Goal: Task Accomplishment & Management: Manage account settings

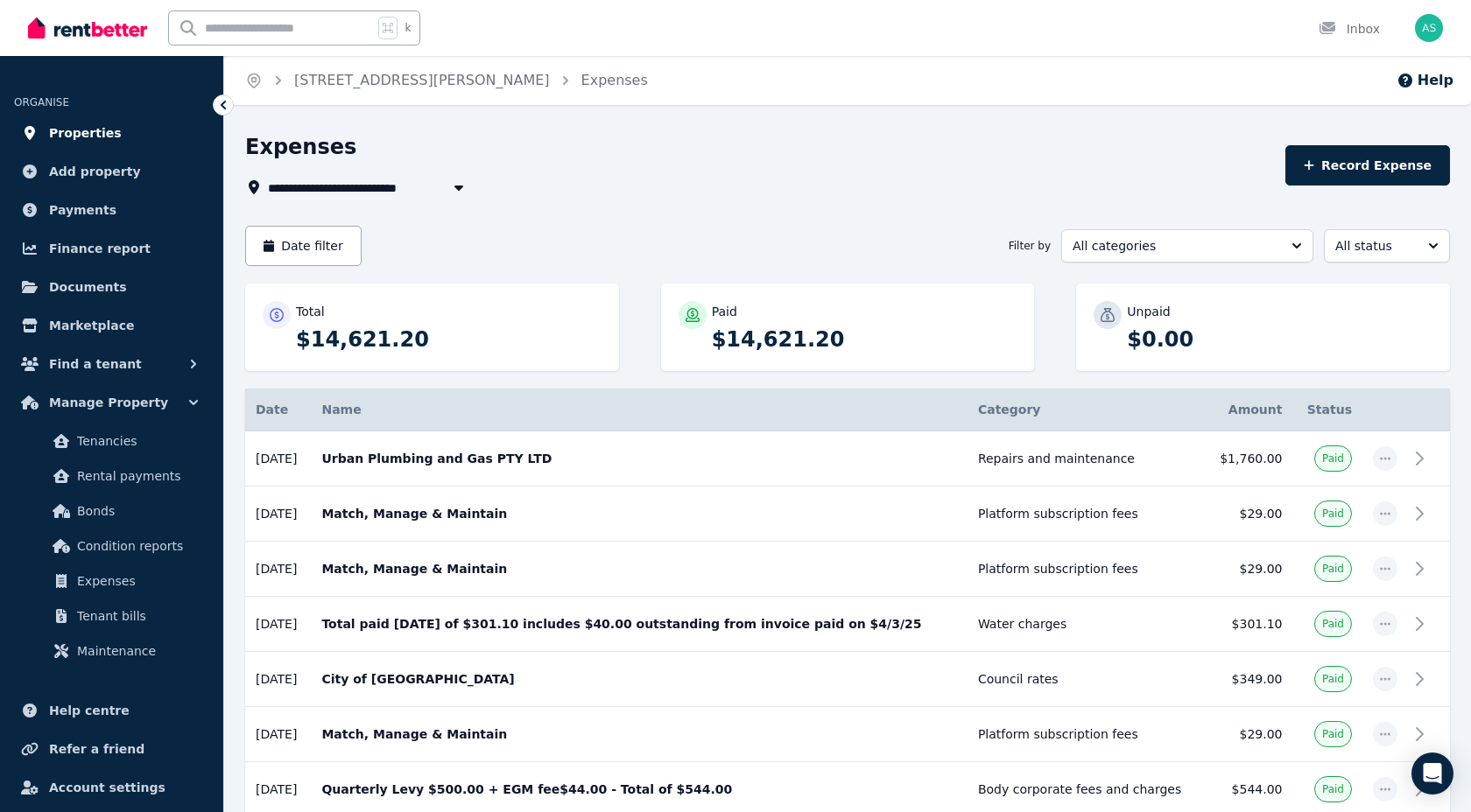
click at [93, 135] on span "Properties" at bounding box center [85, 133] width 72 height 21
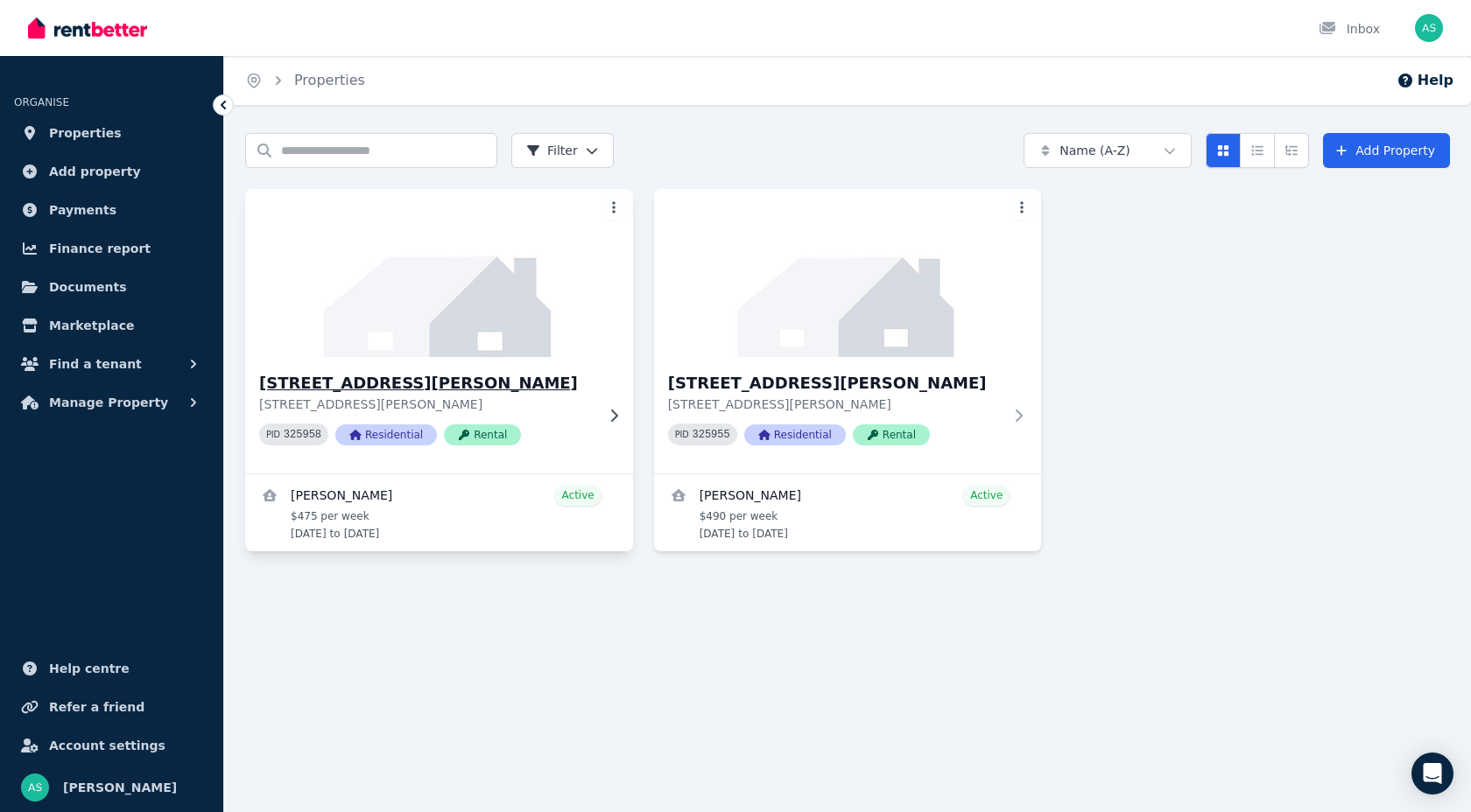
click at [435, 387] on h3 "[STREET_ADDRESS][PERSON_NAME]" at bounding box center [426, 383] width 336 height 25
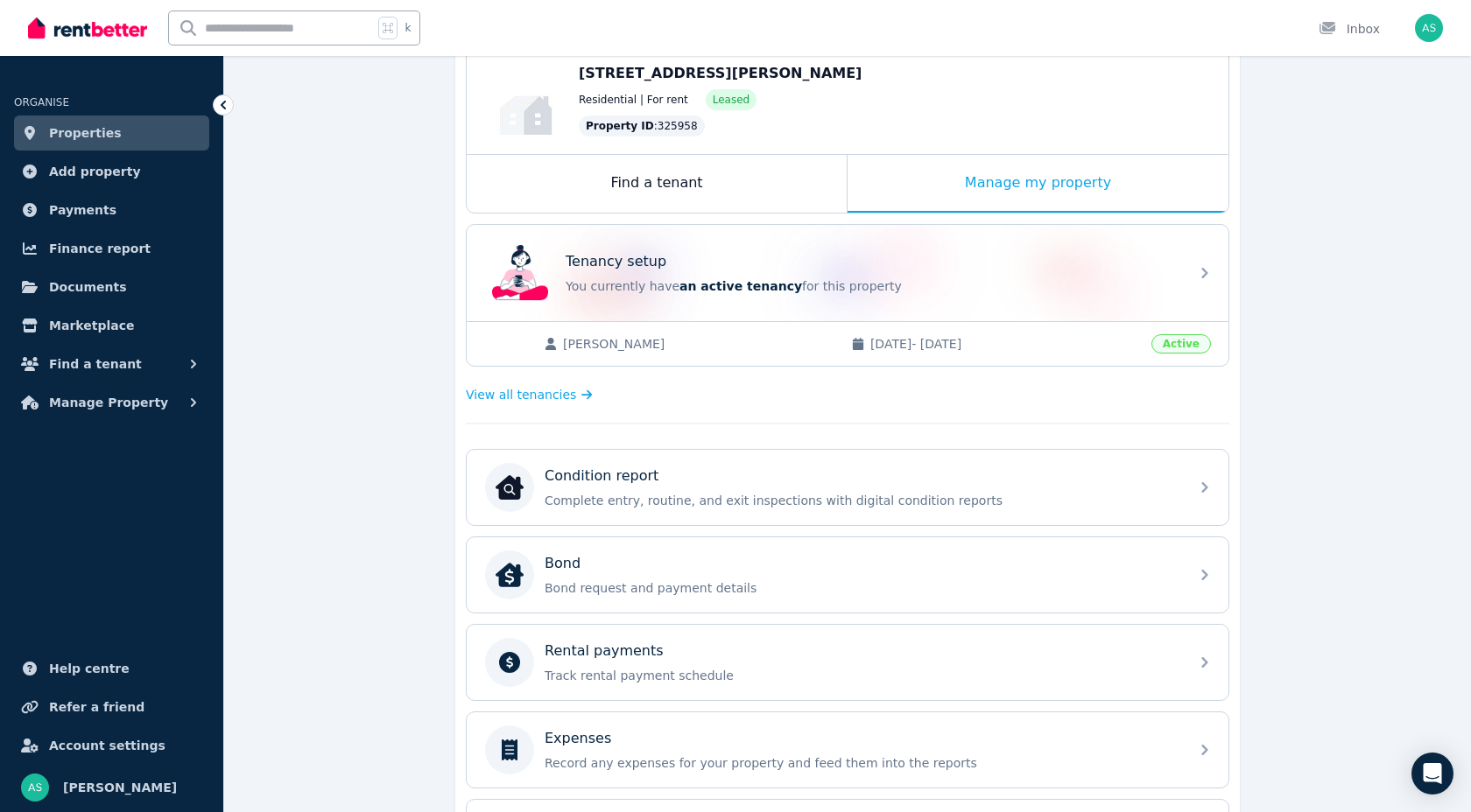
scroll to position [205, 0]
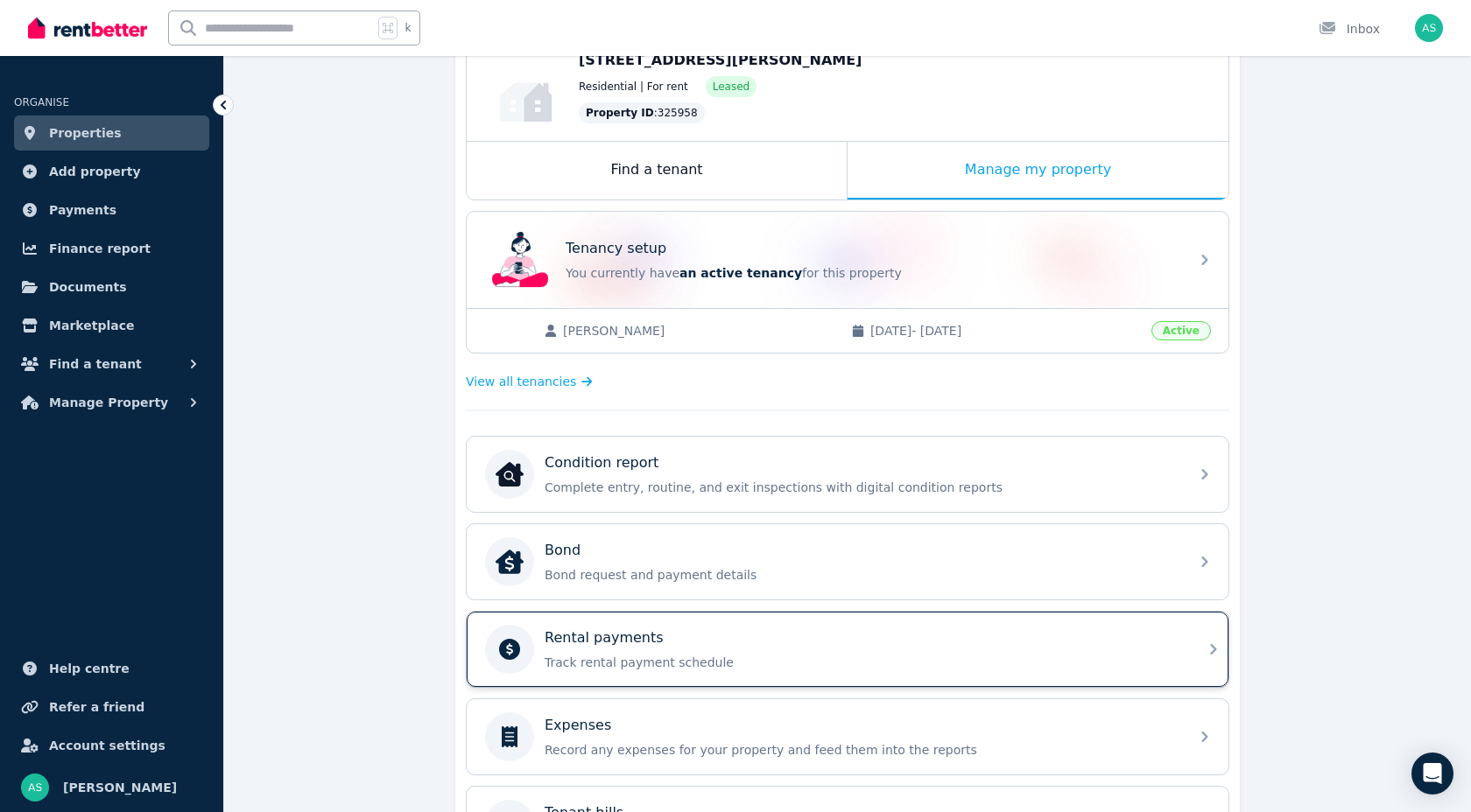
click at [560, 644] on p "Rental payments" at bounding box center [603, 639] width 119 height 21
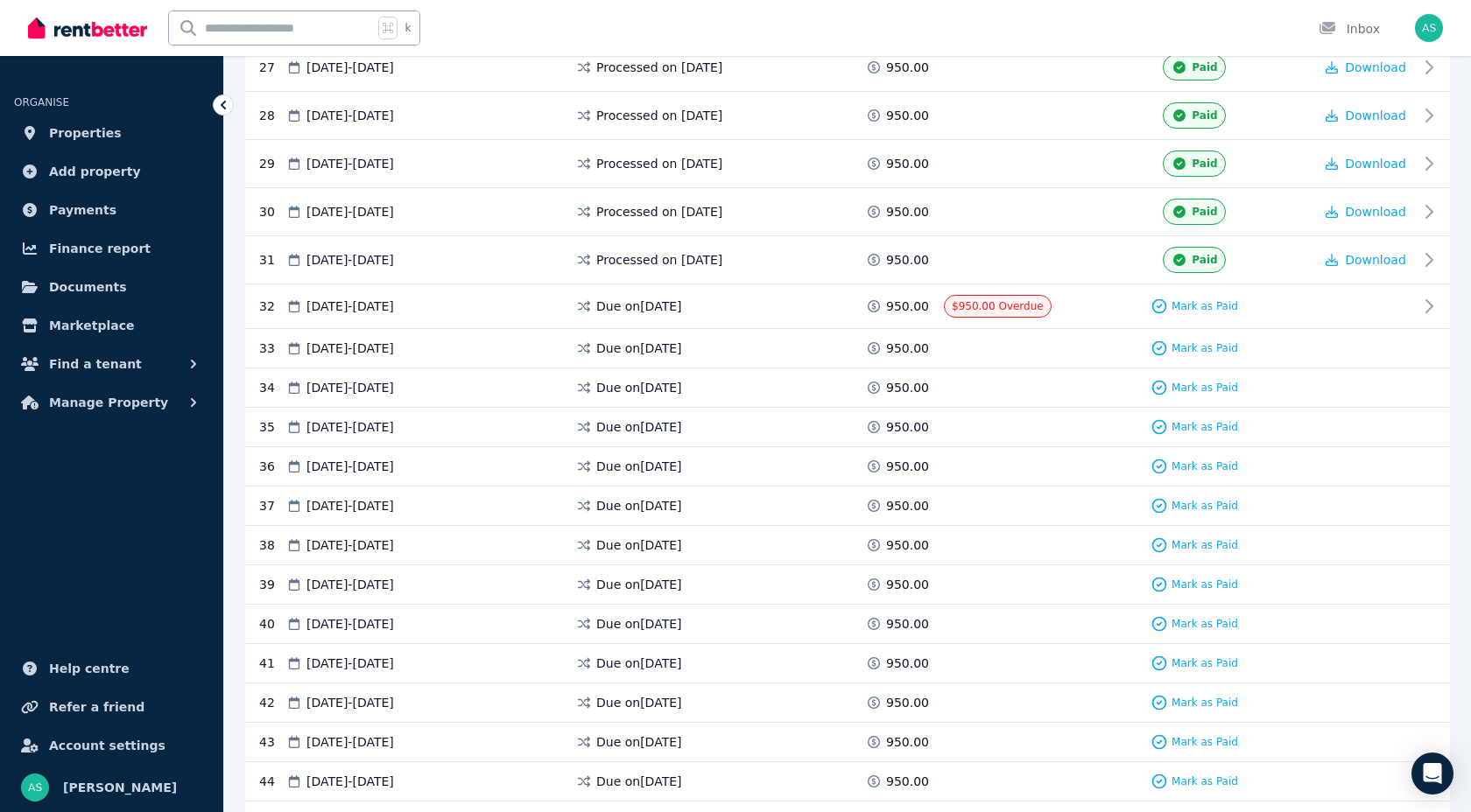
scroll to position [1633, 0]
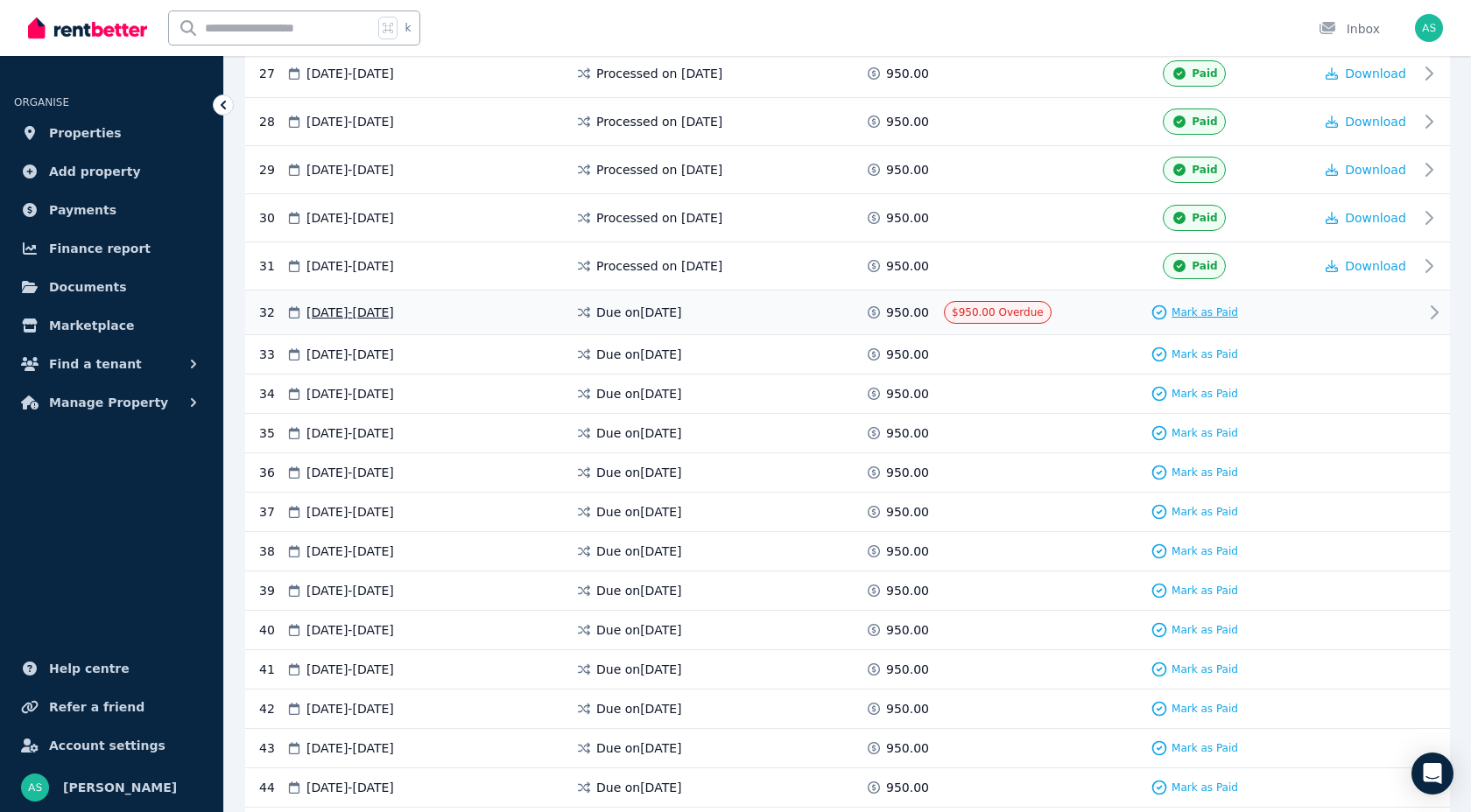
click at [1163, 314] on icon at bounding box center [1159, 313] width 18 height 18
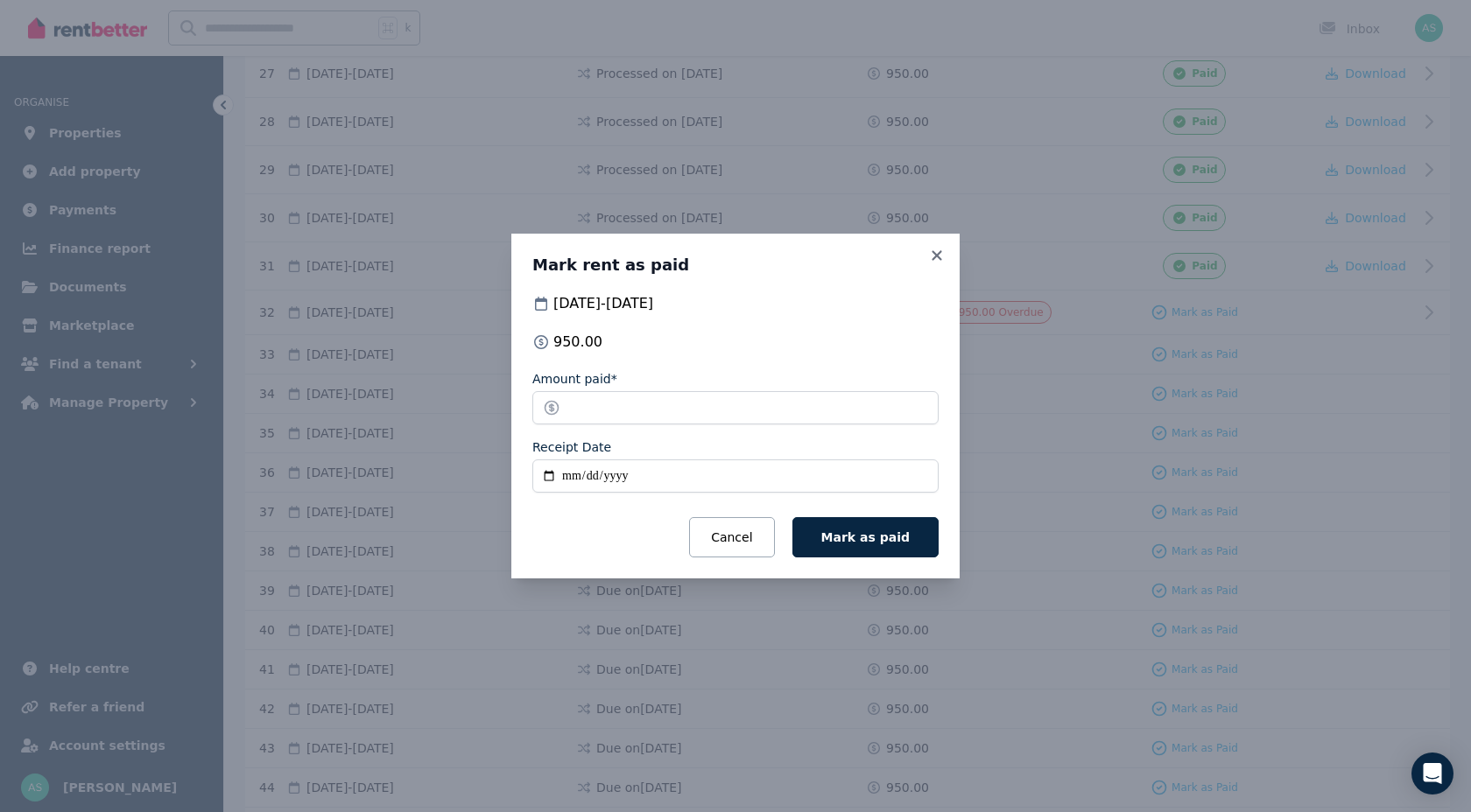
click at [572, 477] on input "Receipt Date" at bounding box center [735, 476] width 406 height 33
type input "**********"
click at [868, 533] on span "Mark as paid" at bounding box center [865, 537] width 88 height 14
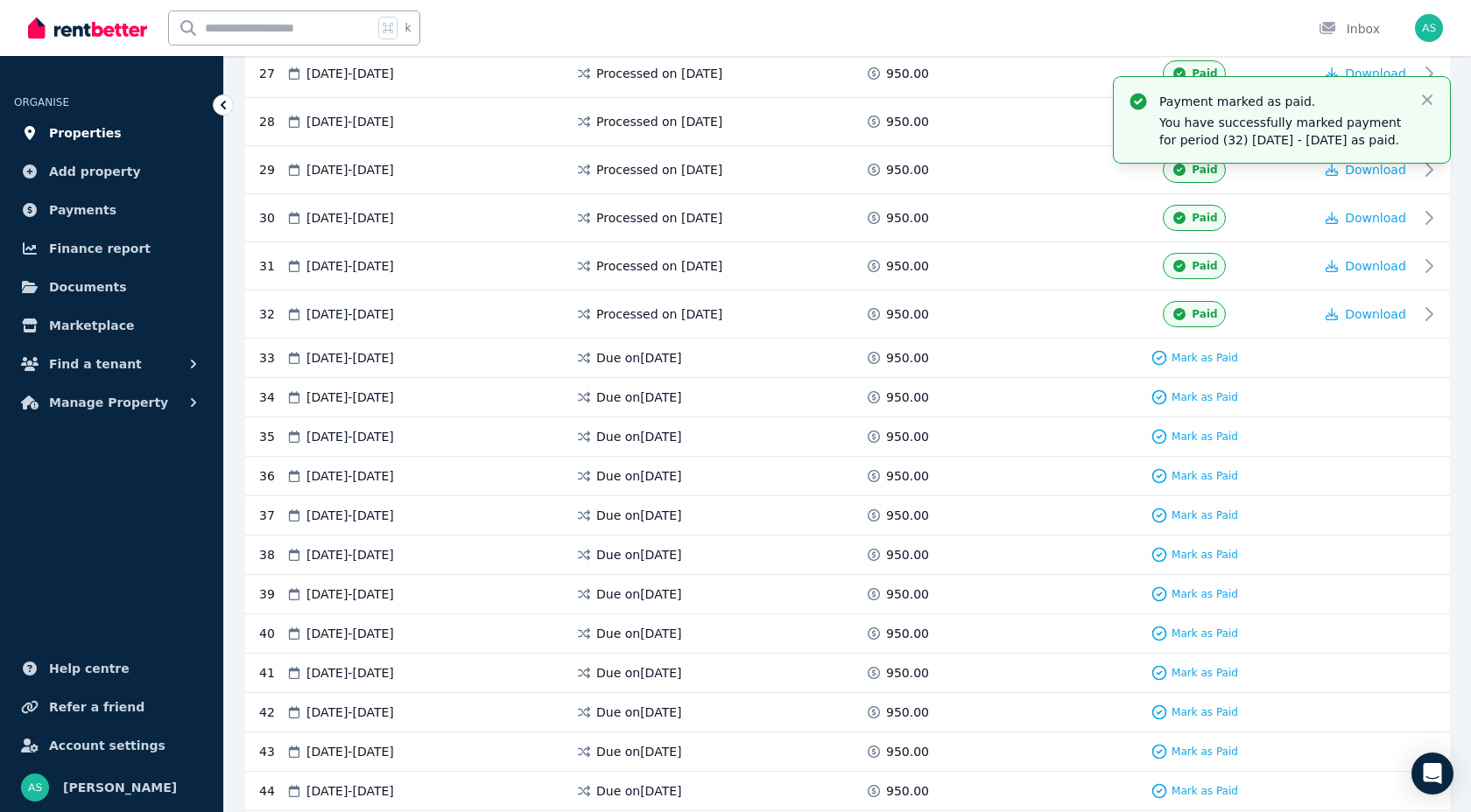
click at [94, 133] on span "Properties" at bounding box center [85, 133] width 72 height 21
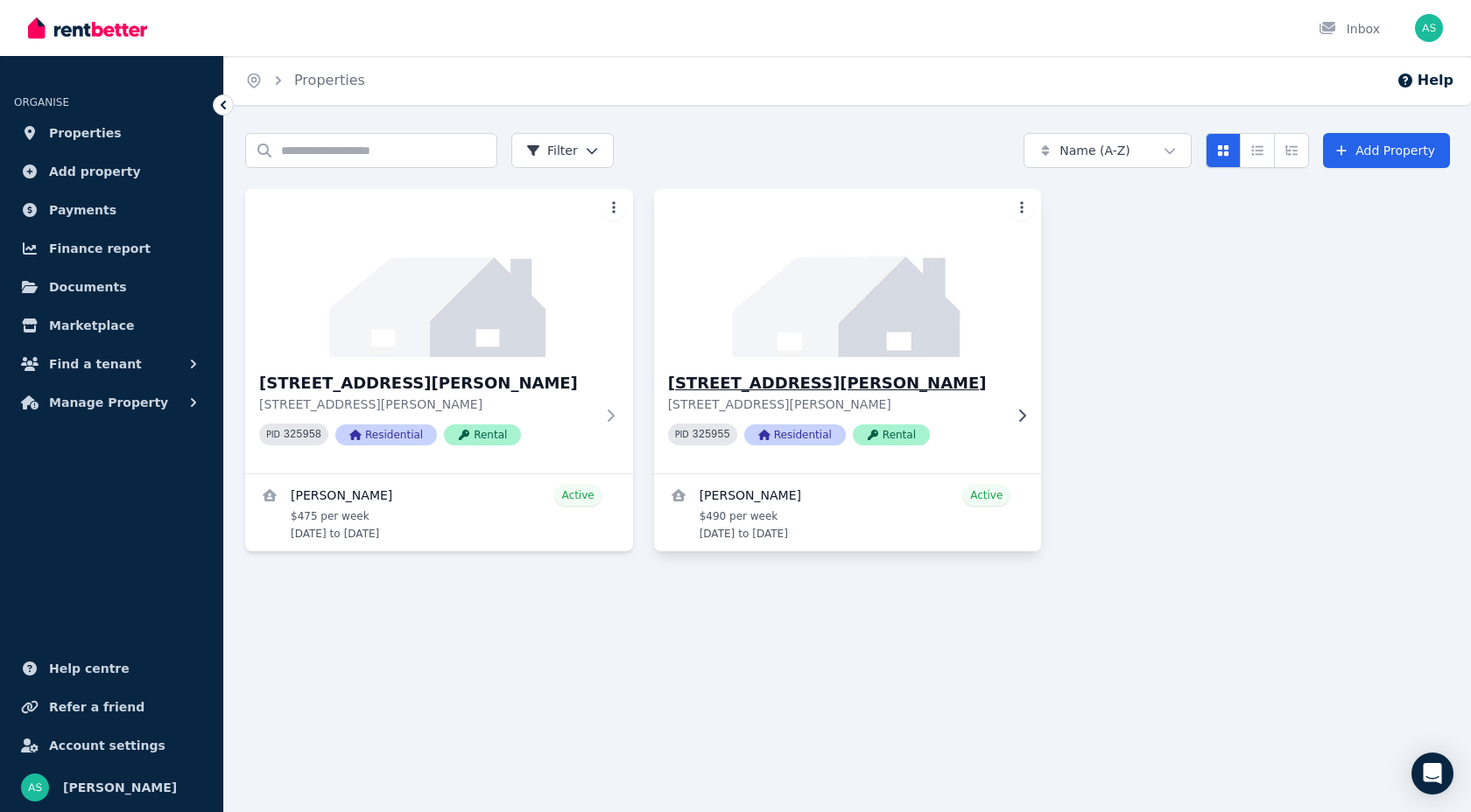
click at [801, 386] on h3 "[STREET_ADDRESS][PERSON_NAME]" at bounding box center [835, 383] width 336 height 25
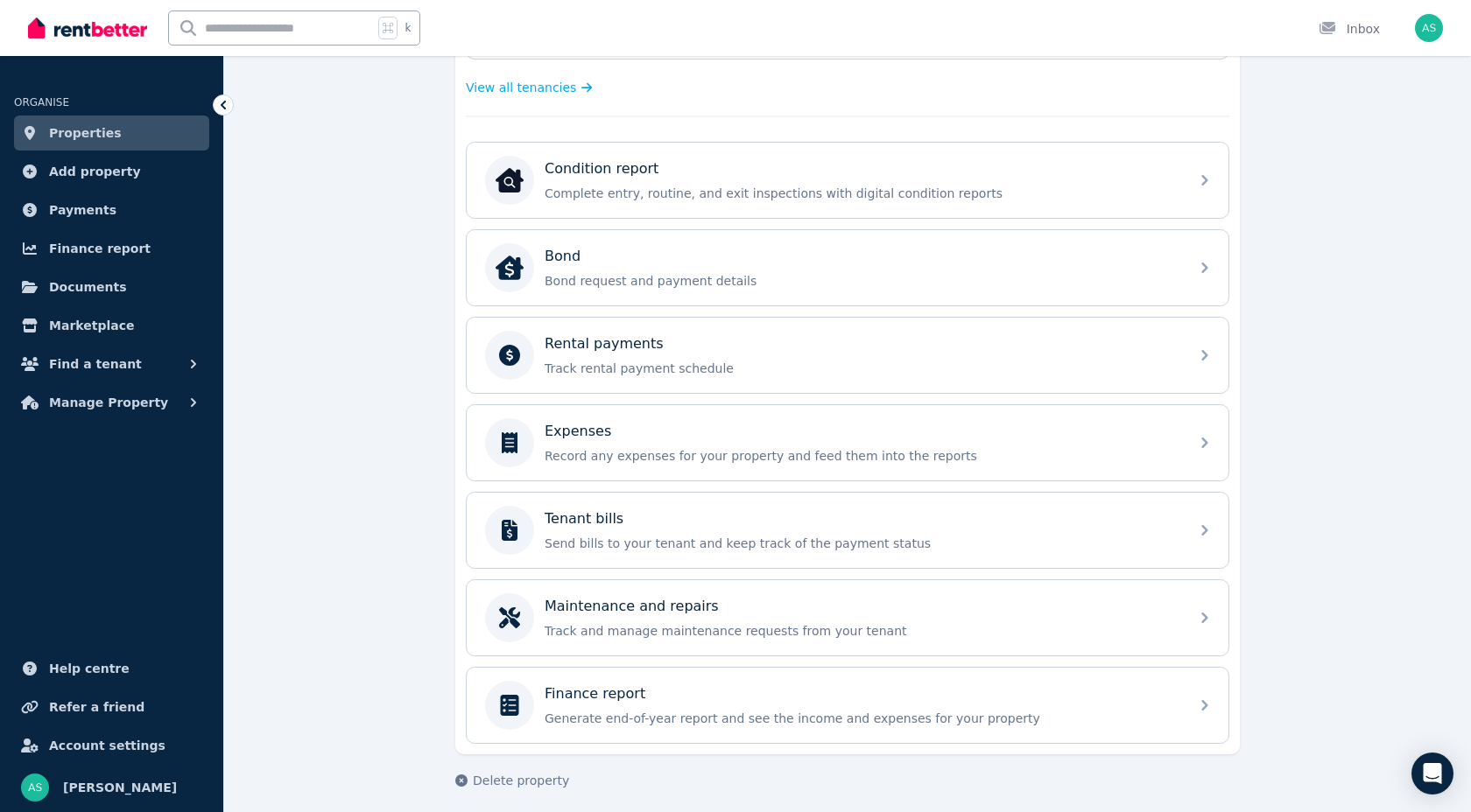
scroll to position [507, 0]
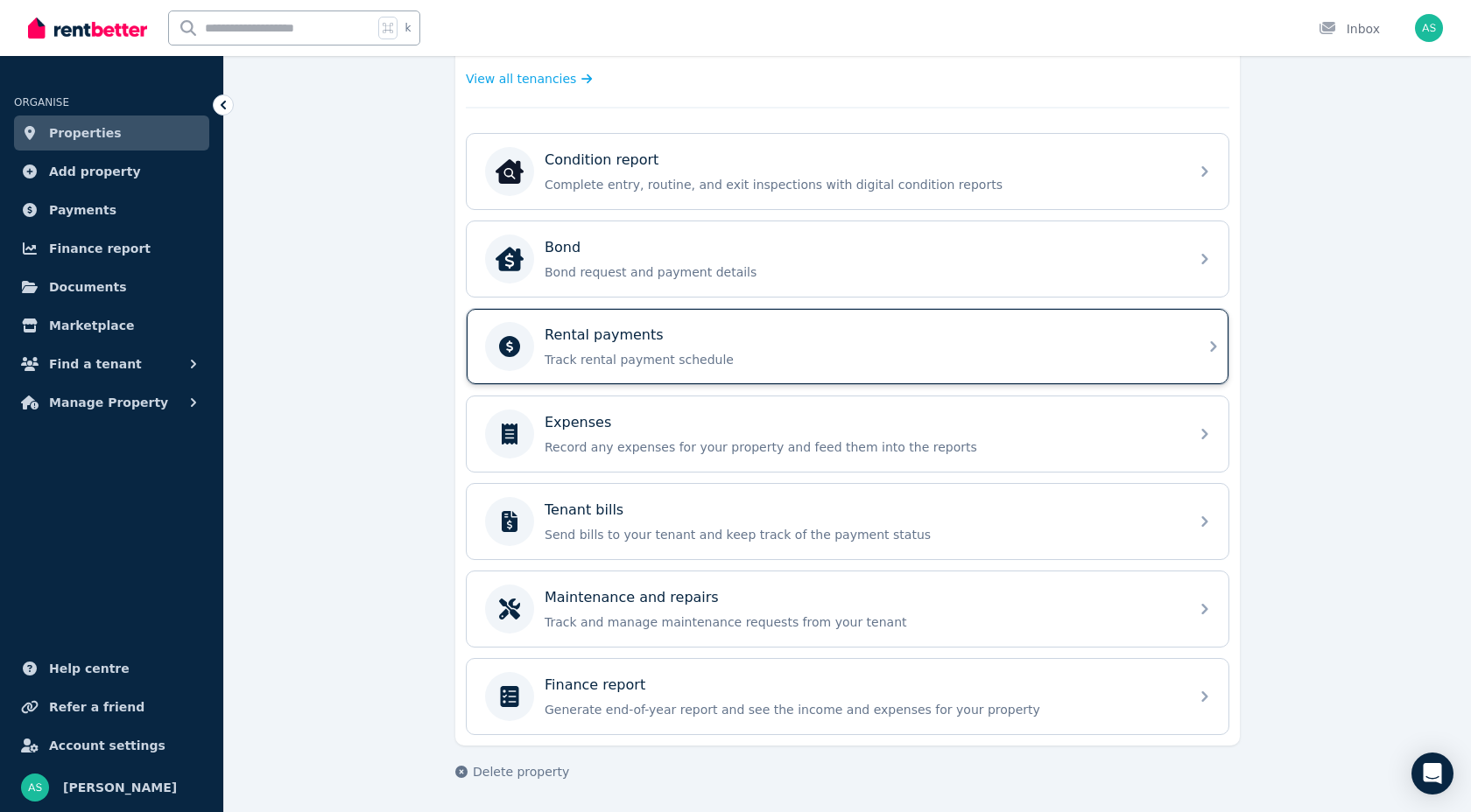
click at [592, 336] on p "Rental payments" at bounding box center [603, 336] width 119 height 21
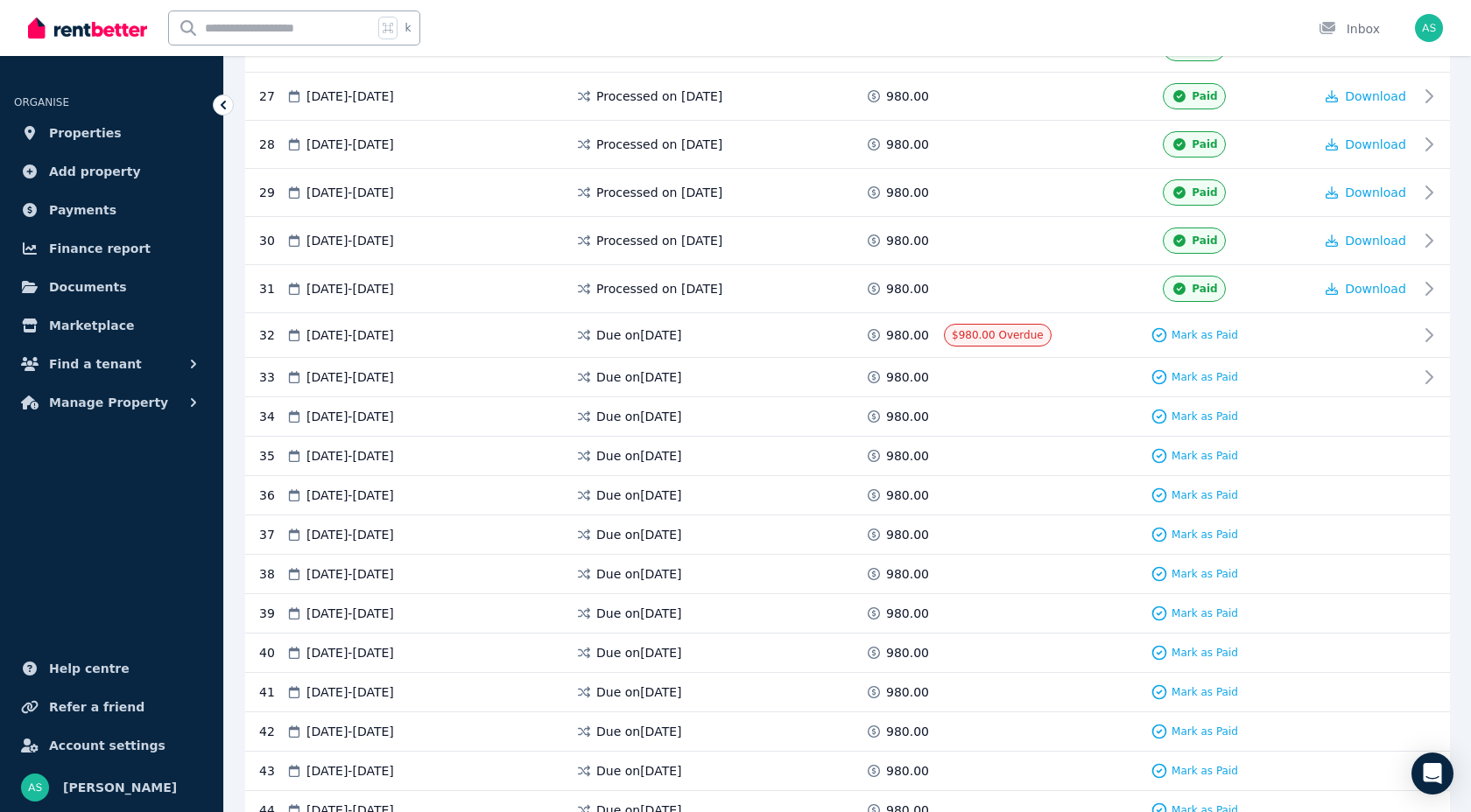
scroll to position [1604, 0]
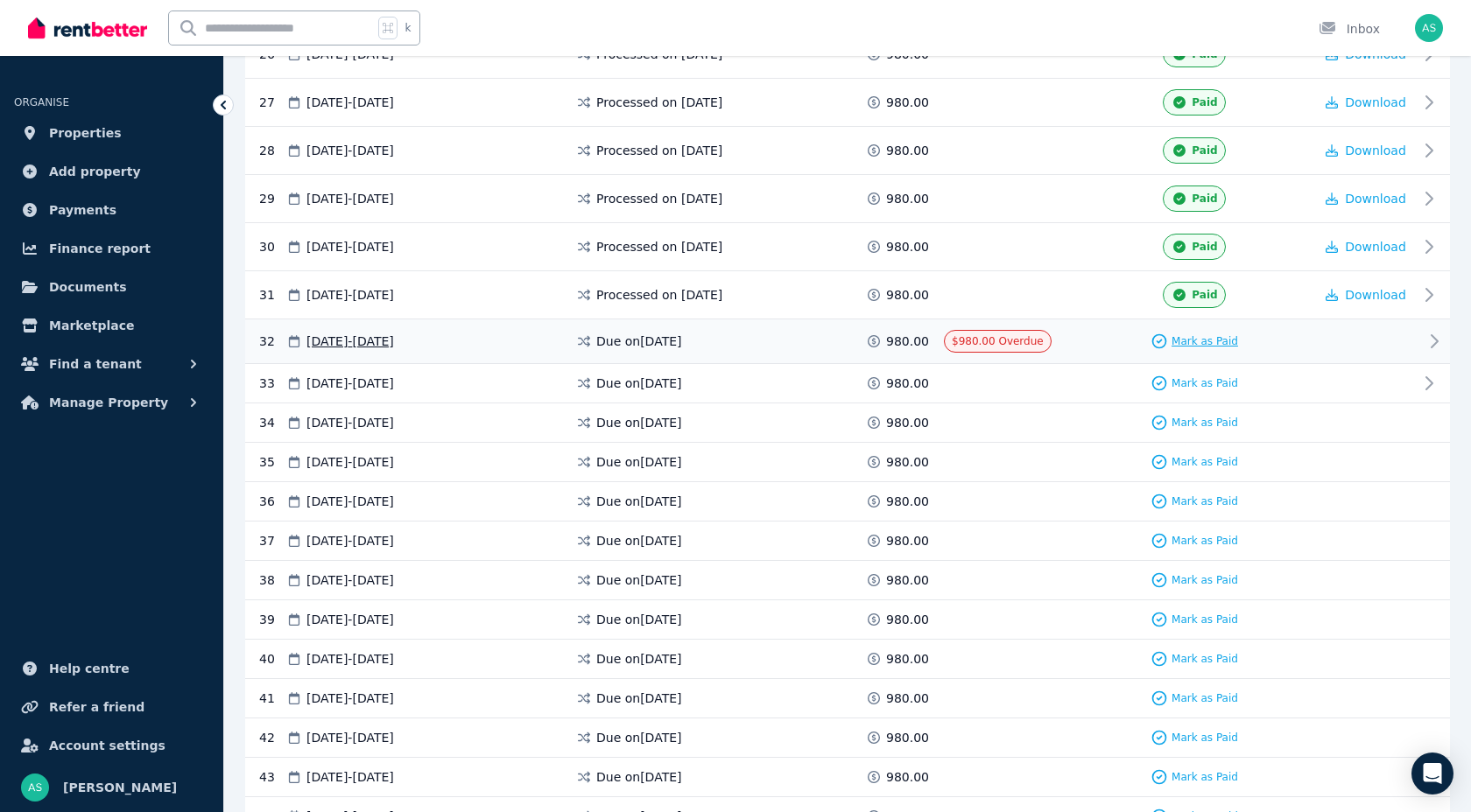
click at [1161, 342] on icon at bounding box center [1159, 342] width 18 height 18
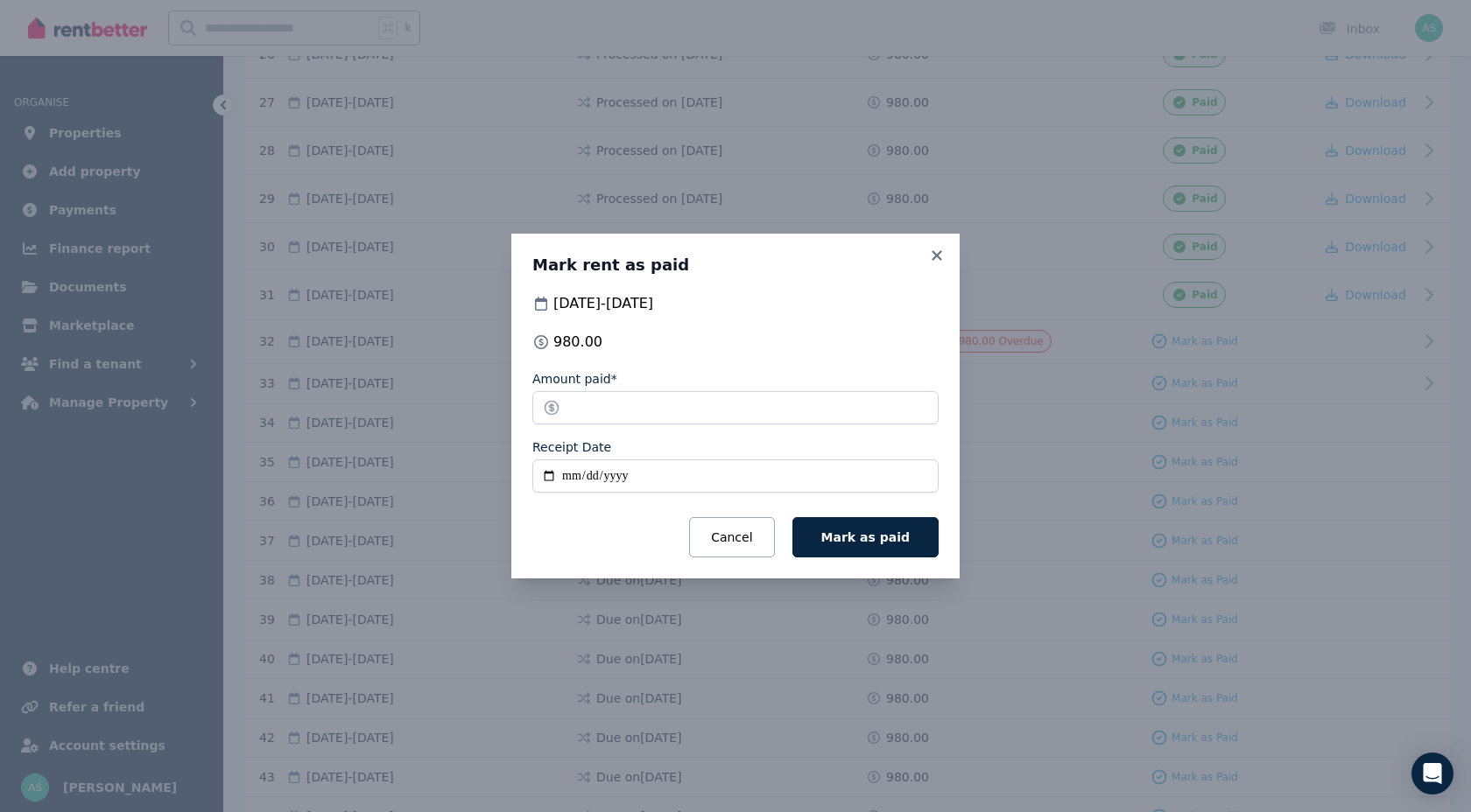
click at [567, 481] on input "Receipt Date" at bounding box center [735, 476] width 406 height 33
type input "**********"
click at [874, 538] on span "Mark as paid" at bounding box center [865, 537] width 88 height 14
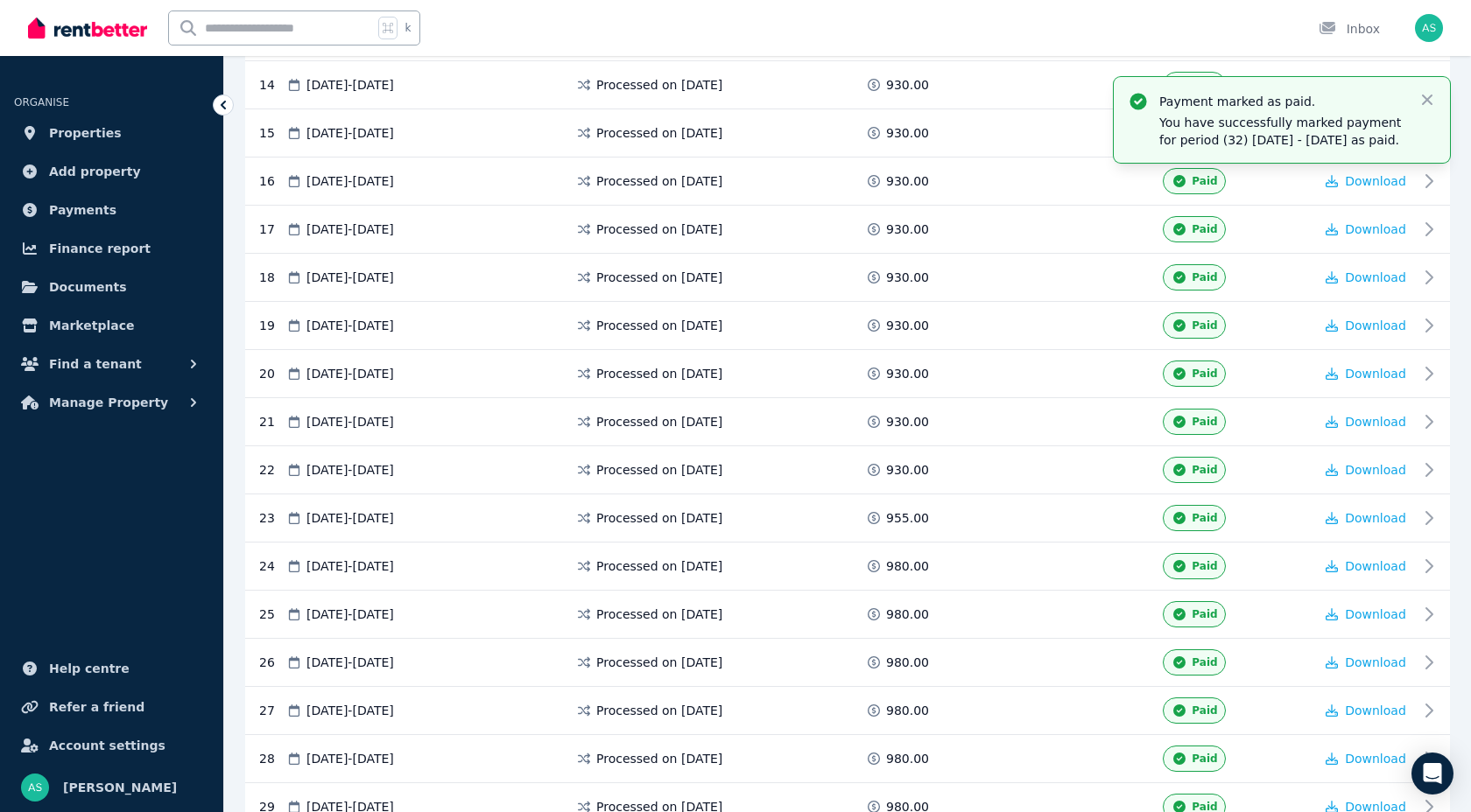
scroll to position [993, 0]
